Goal: Check status: Check status

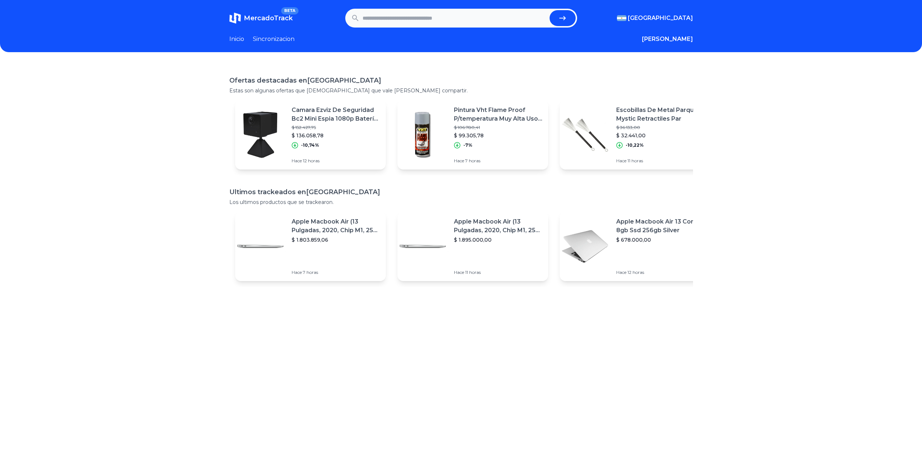
click at [409, 18] on input "text" at bounding box center [455, 18] width 184 height 16
paste input "**********"
click at [557, 19] on button "submit" at bounding box center [563, 18] width 26 height 16
type input "**********"
